Goal: Check status: Check status

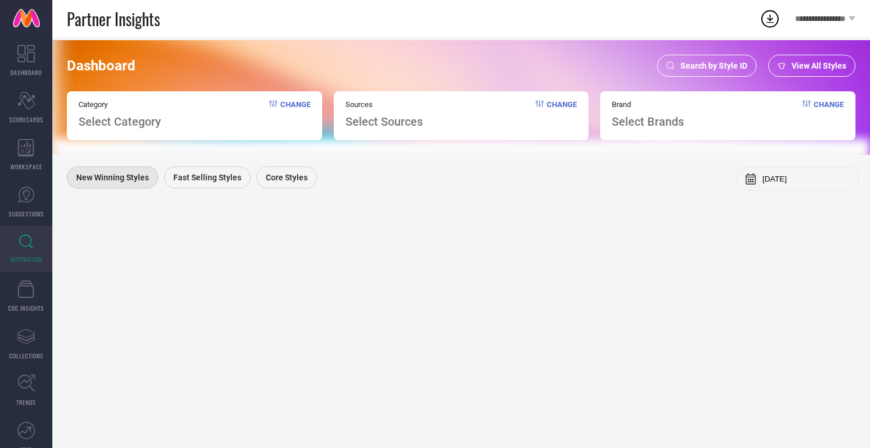
click at [711, 68] on span "Search by Style ID" at bounding box center [714, 65] width 67 height 9
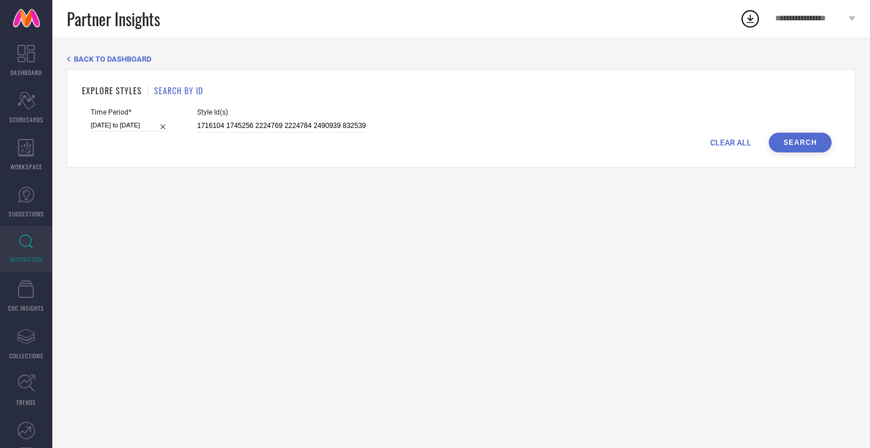
select select "3"
select select "2025"
select select "4"
select select "2025"
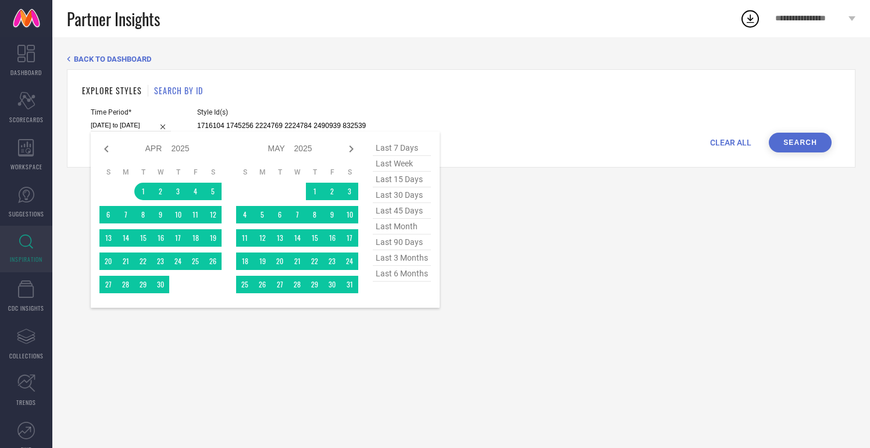
click at [132, 123] on input "[DATE] to [DATE]" at bounding box center [131, 125] width 80 height 12
click at [404, 273] on span "last 6 months" at bounding box center [402, 274] width 58 height 16
